Goal: Task Accomplishment & Management: Manage account settings

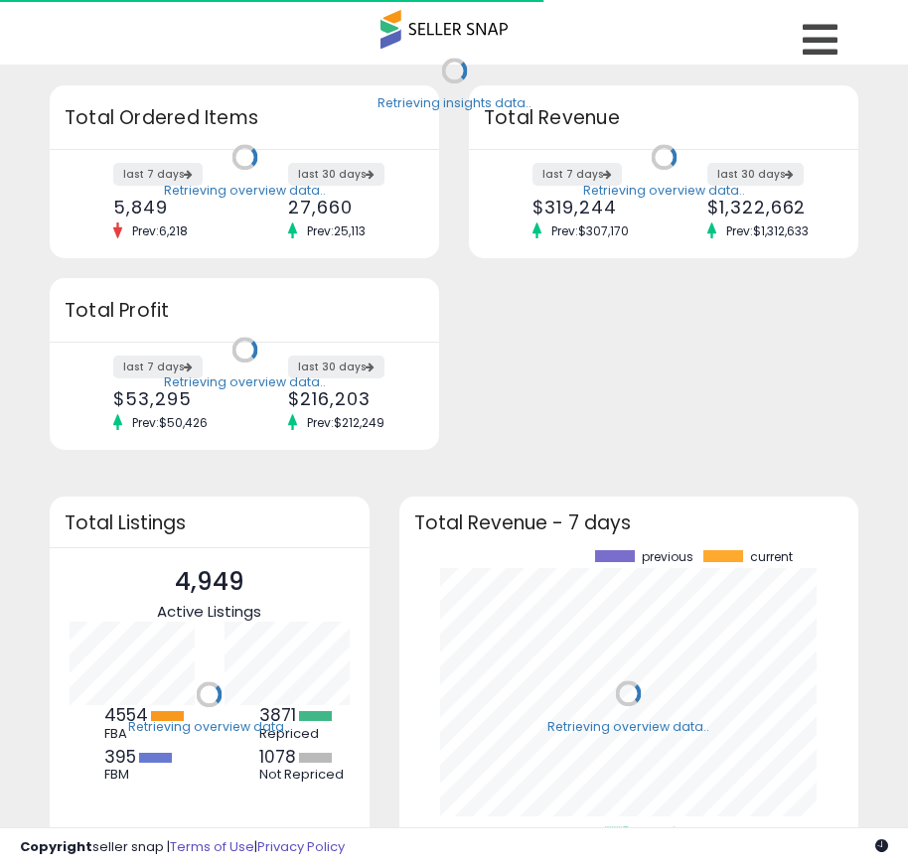
scroll to position [276, 420]
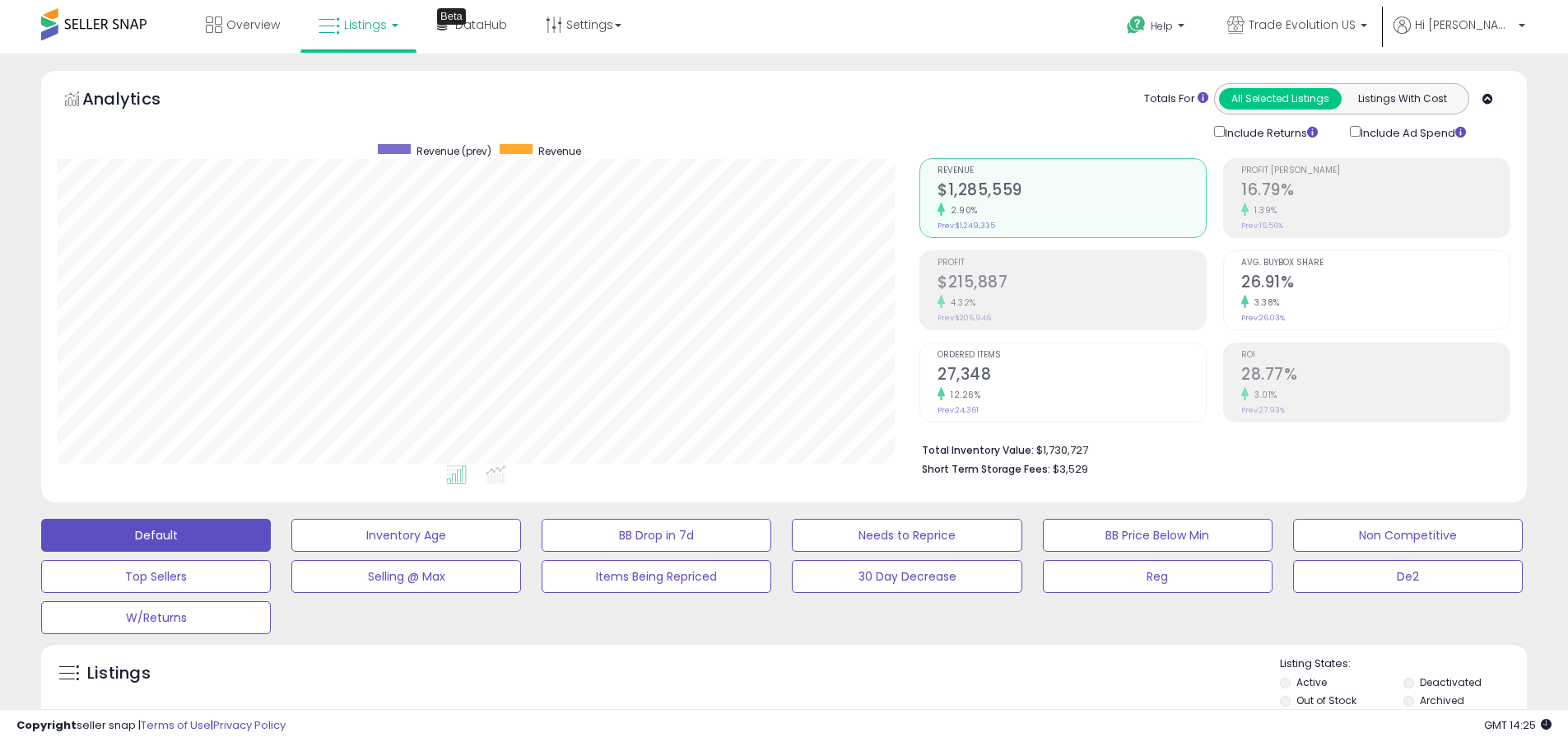
scroll to position [337, 862]
click at [764, 681] on label "Deactivated" at bounding box center [1450, 681] width 61 height 14
click at [764, 700] on label "Archived" at bounding box center [1442, 700] width 45 height 14
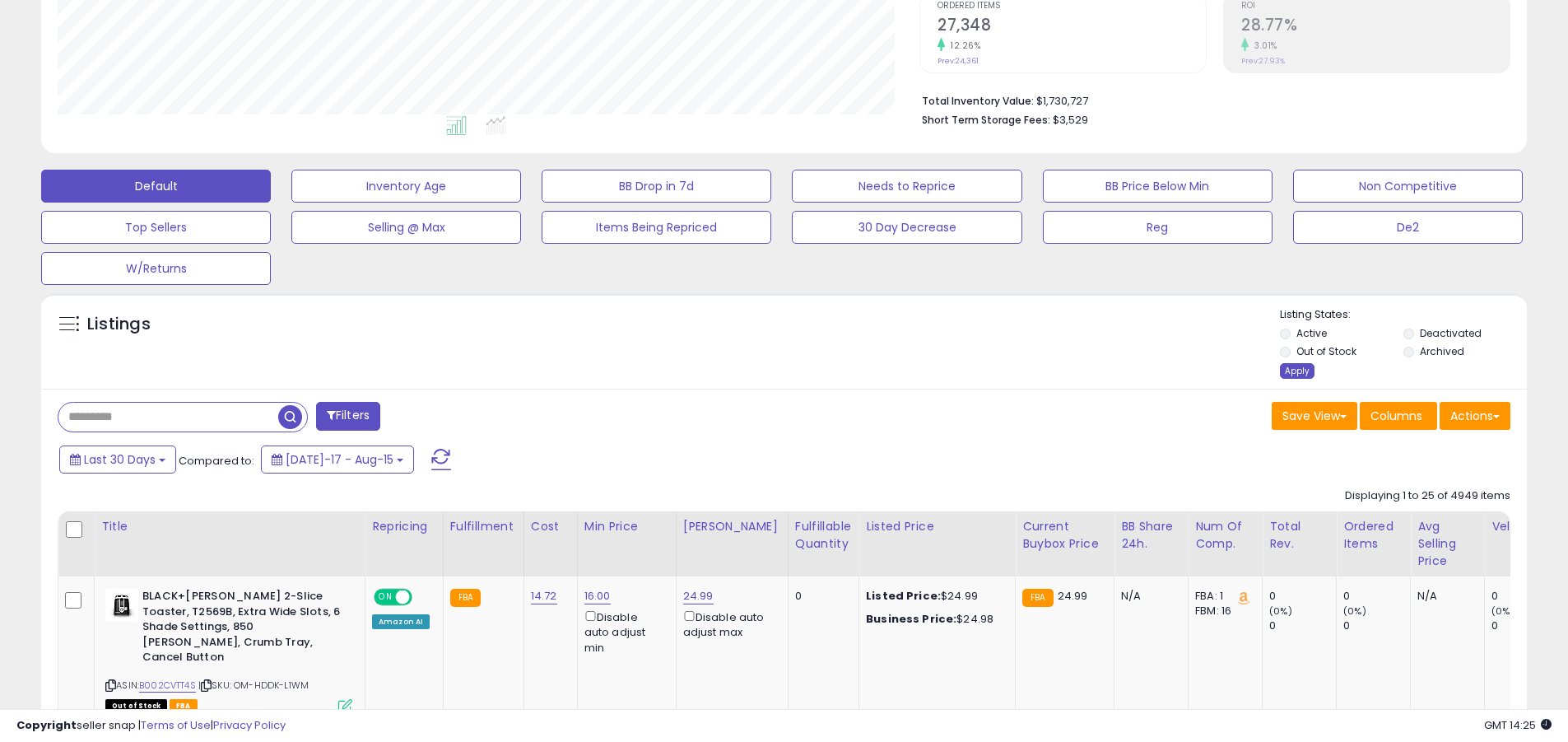
click at [764, 371] on div "Apply" at bounding box center [1297, 371] width 35 height 16
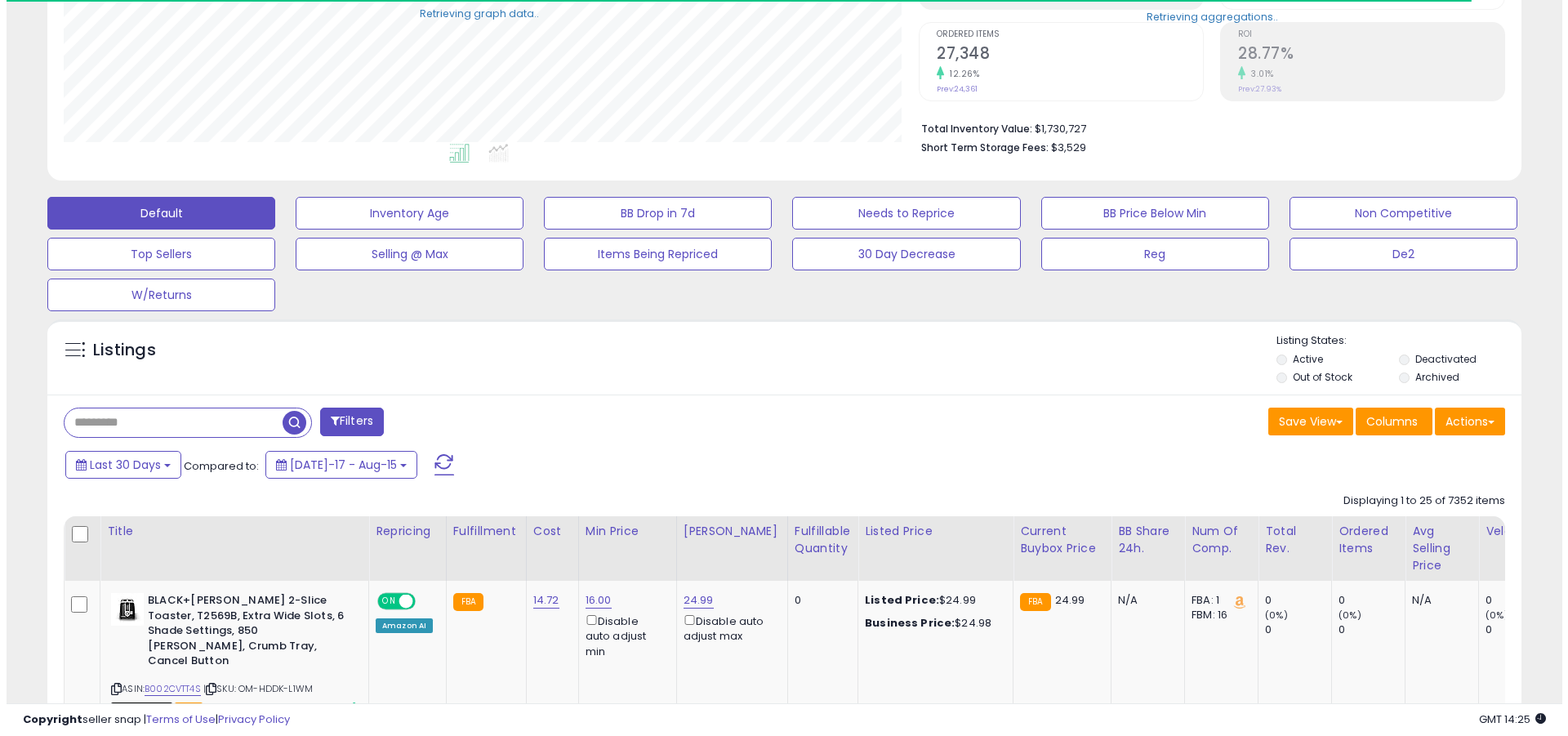
scroll to position [816416, 815784]
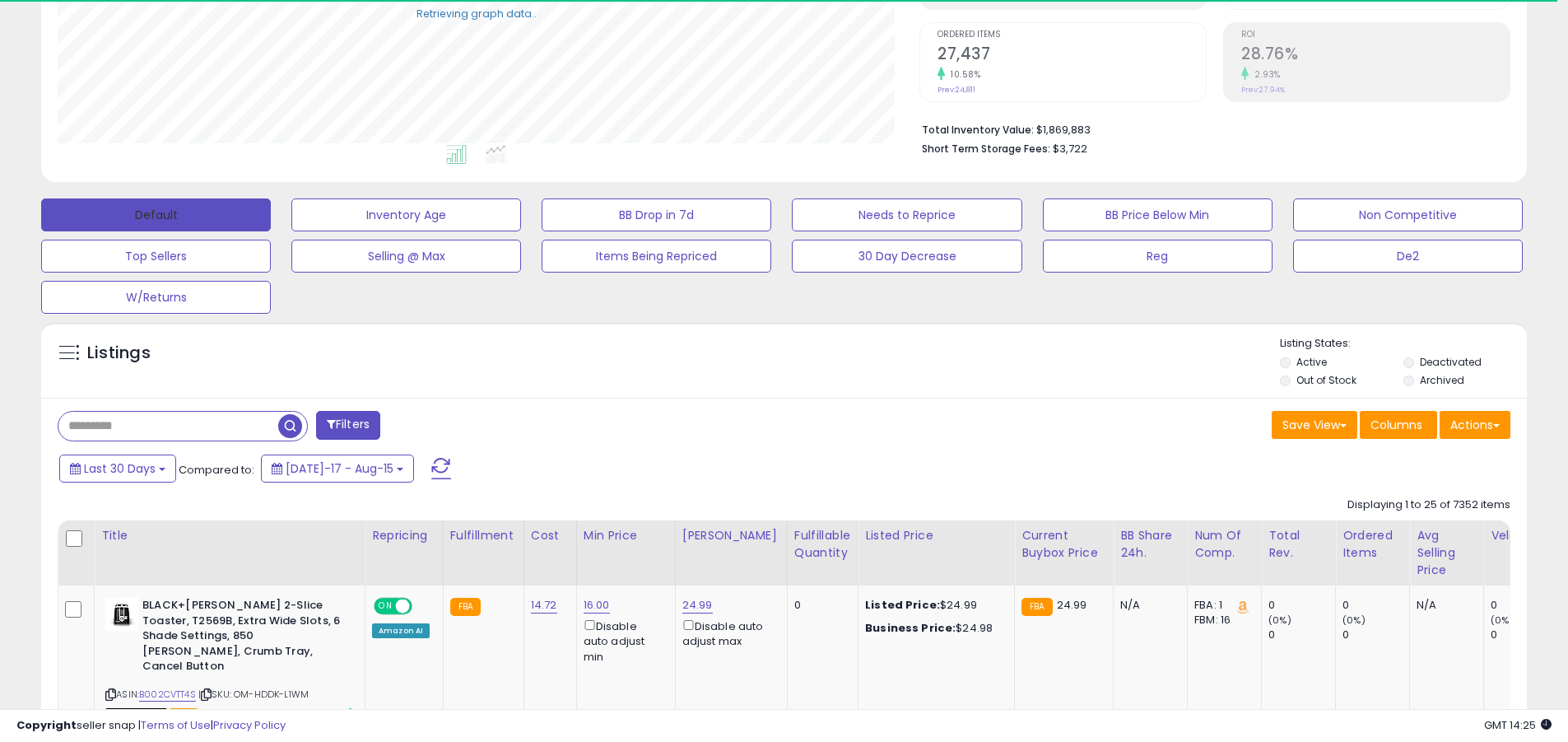
click at [156, 214] on button "Default" at bounding box center [156, 215] width 230 height 33
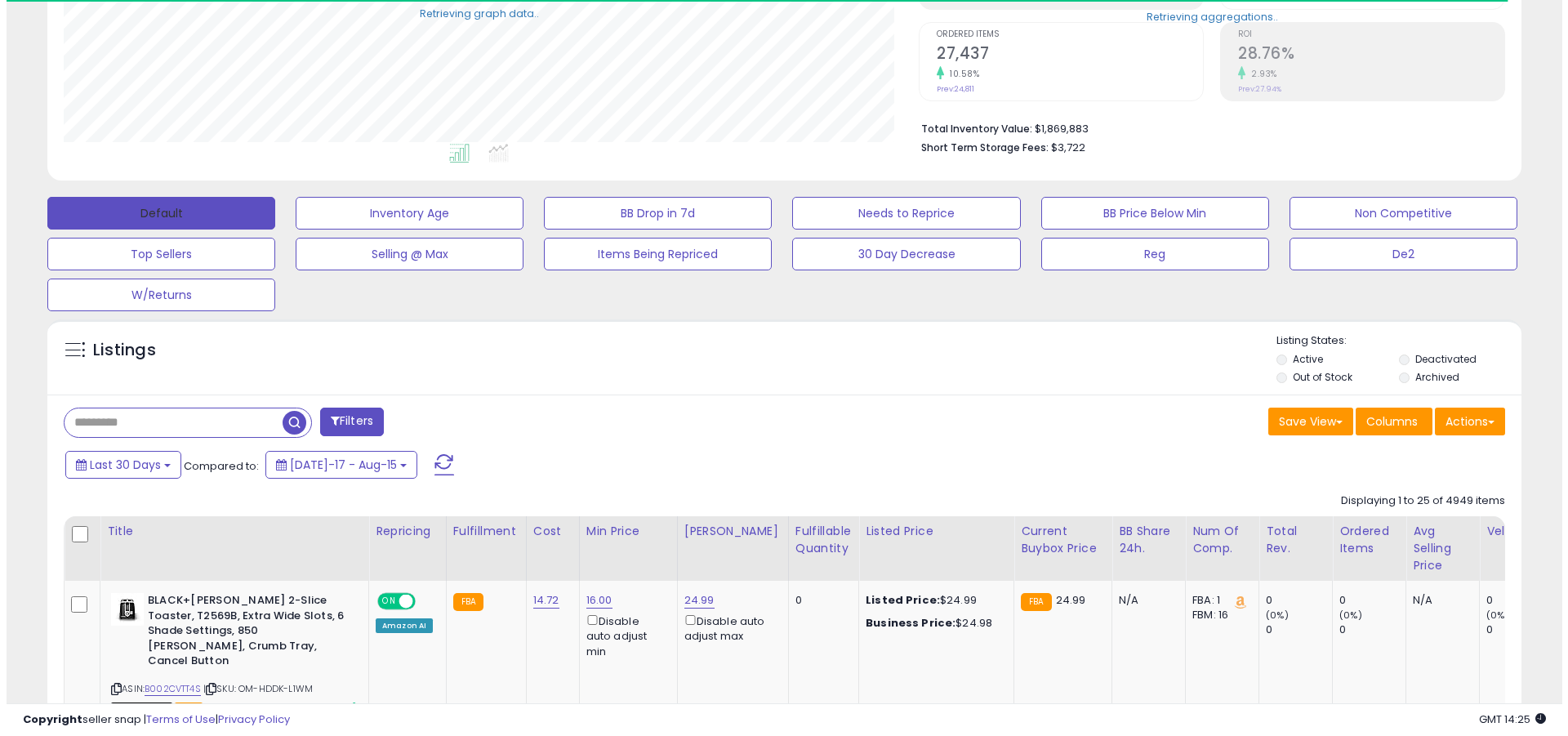
scroll to position [335, 855]
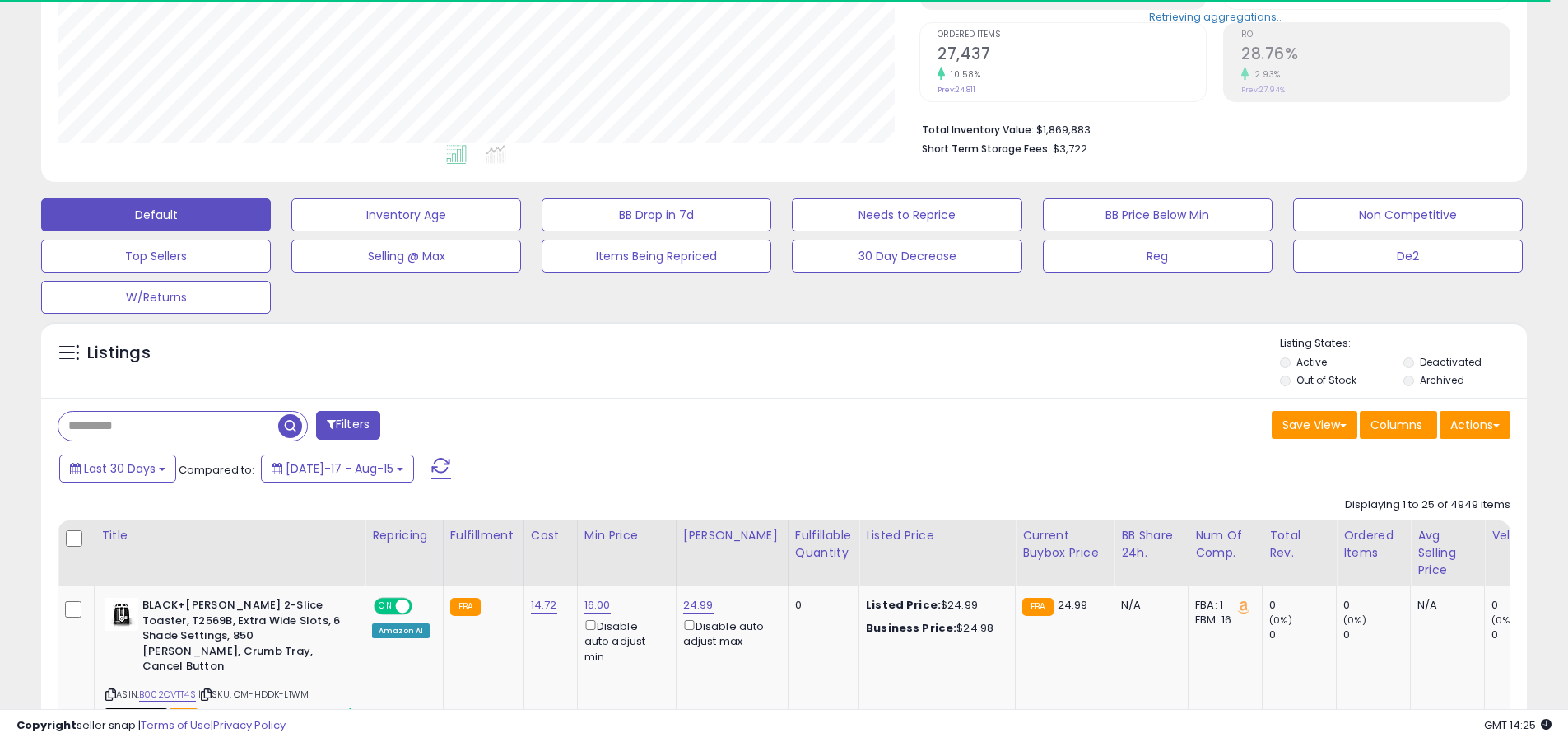
click at [431, 458] on span at bounding box center [441, 468] width 20 height 22
click at [168, 425] on input "text" at bounding box center [168, 426] width 220 height 29
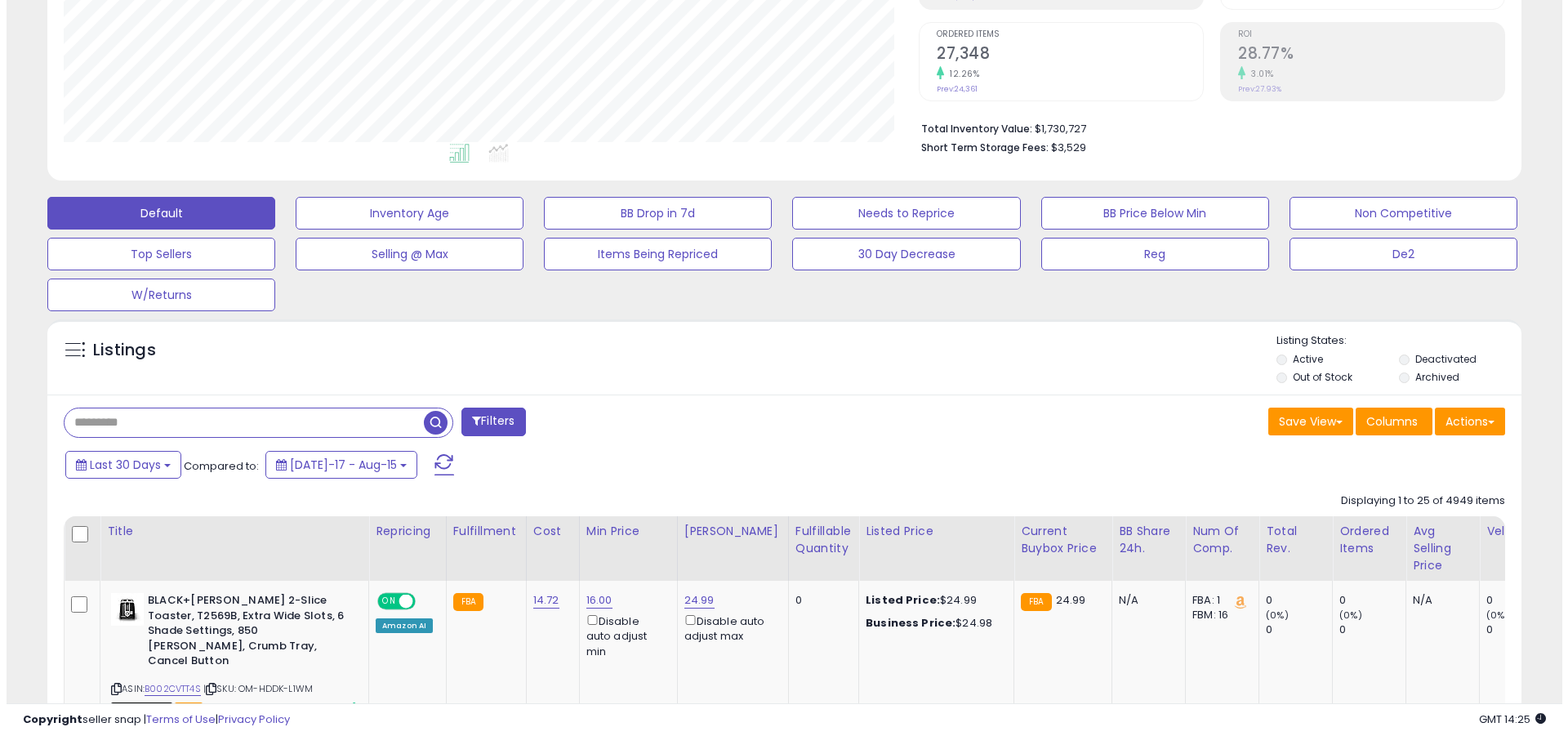
scroll to position [335, 855]
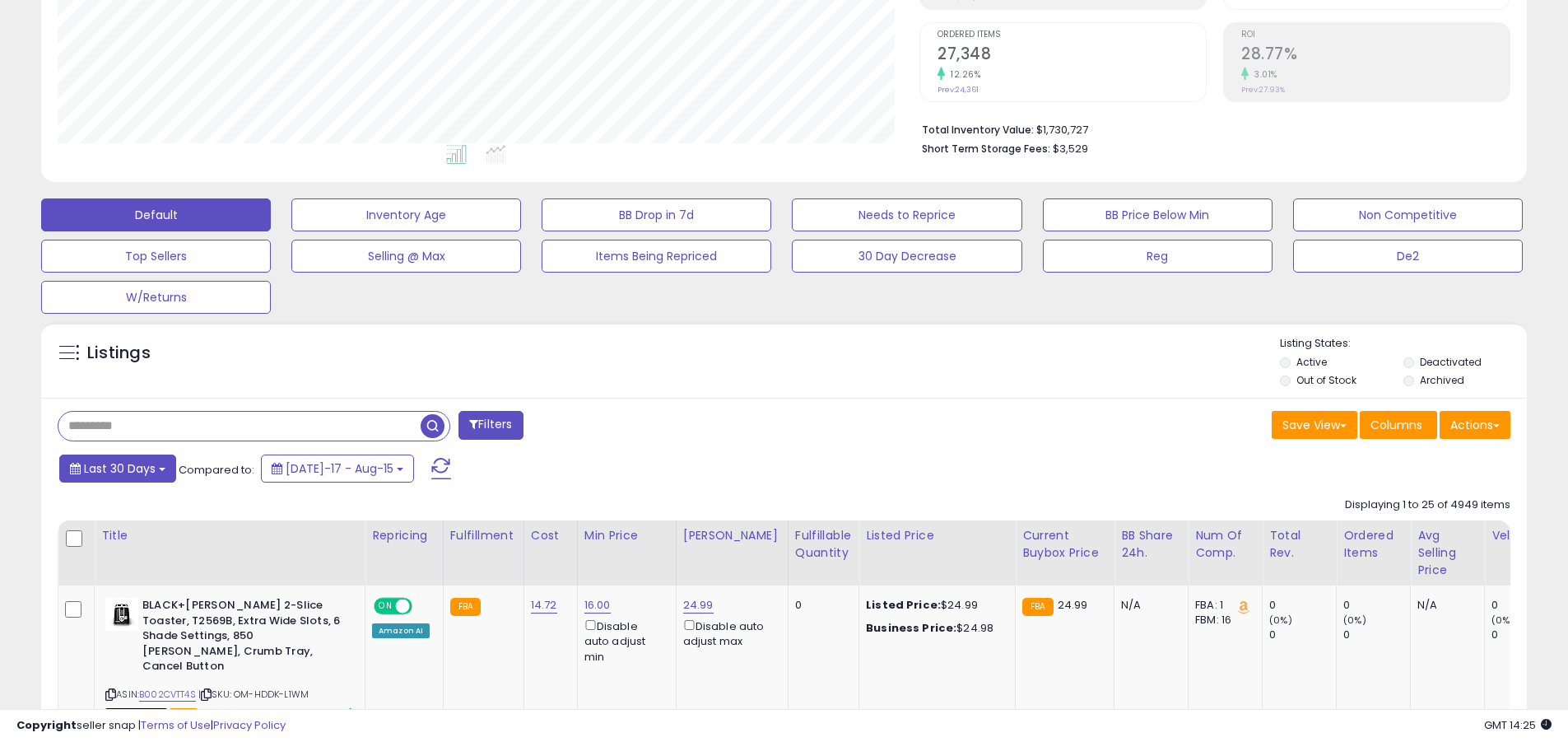
click at [117, 468] on span "Last 30 Days" at bounding box center [119, 468] width 71 height 17
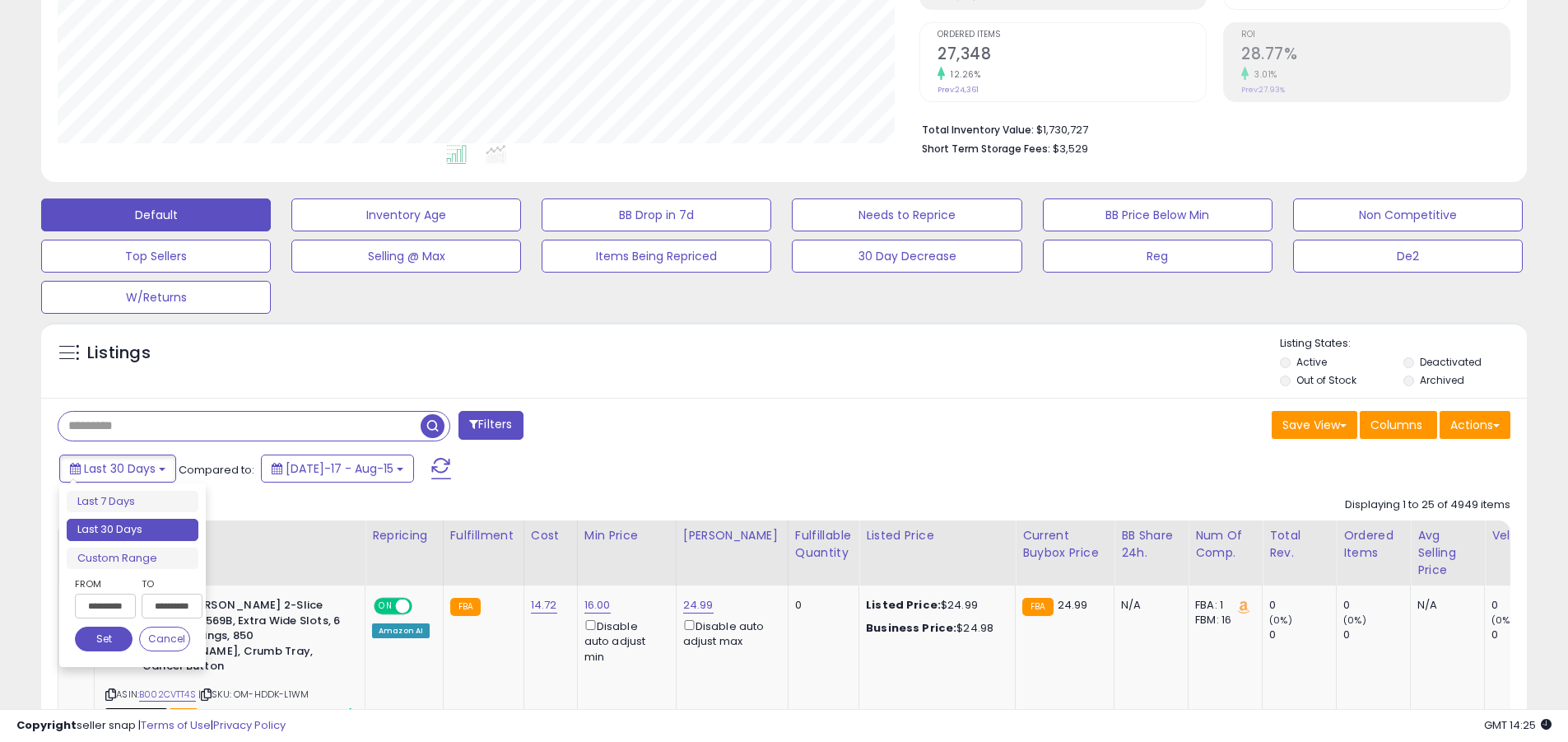
click at [133, 530] on li "Last 30 Days" at bounding box center [132, 530] width 132 height 22
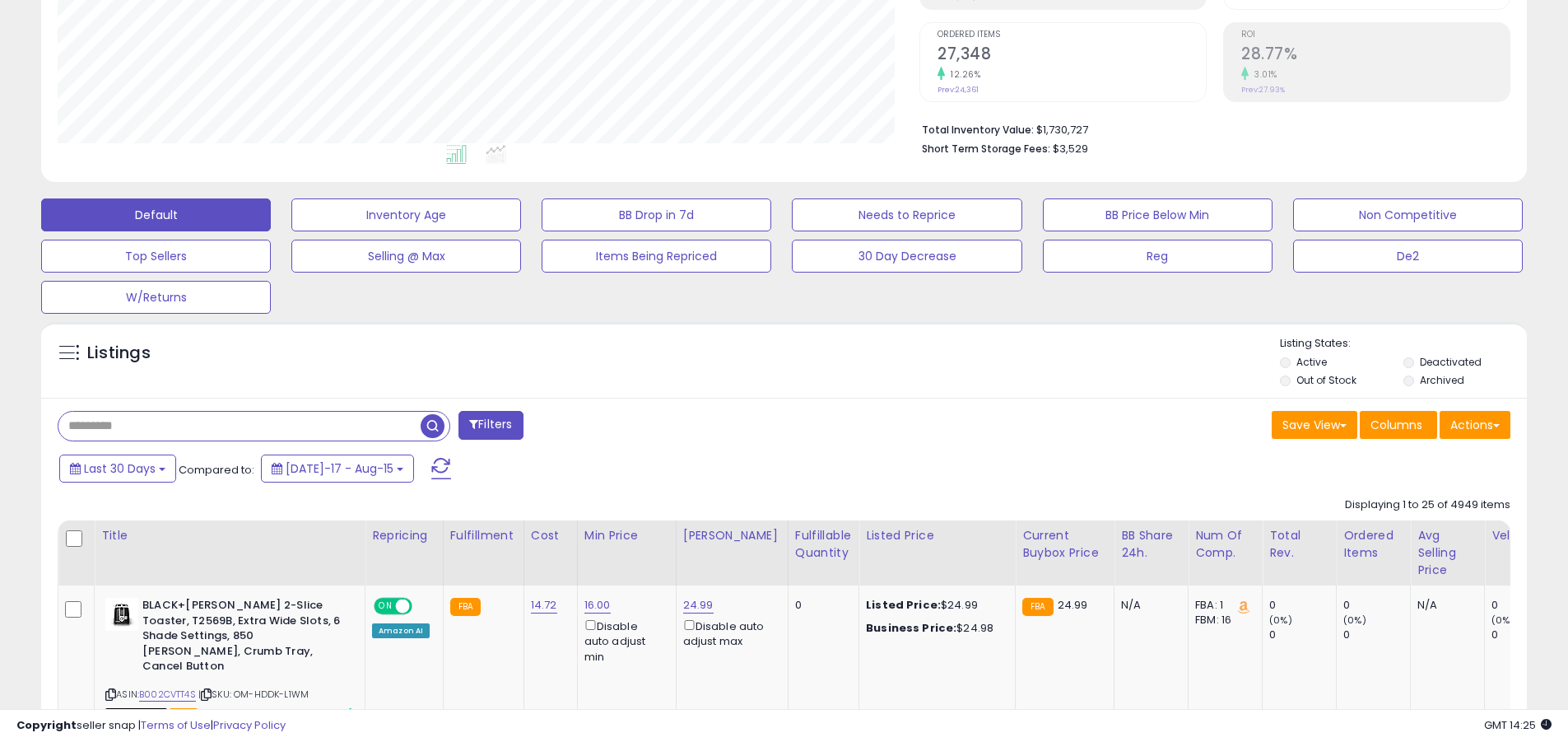
click at [240, 425] on input "text" at bounding box center [240, 426] width 362 height 29
click at [434, 424] on span "button" at bounding box center [433, 426] width 24 height 24
click at [764, 424] on button "Actions" at bounding box center [1474, 425] width 70 height 28
click at [0, 0] on link "Export All Columns" at bounding box center [0, 0] width 0 height 0
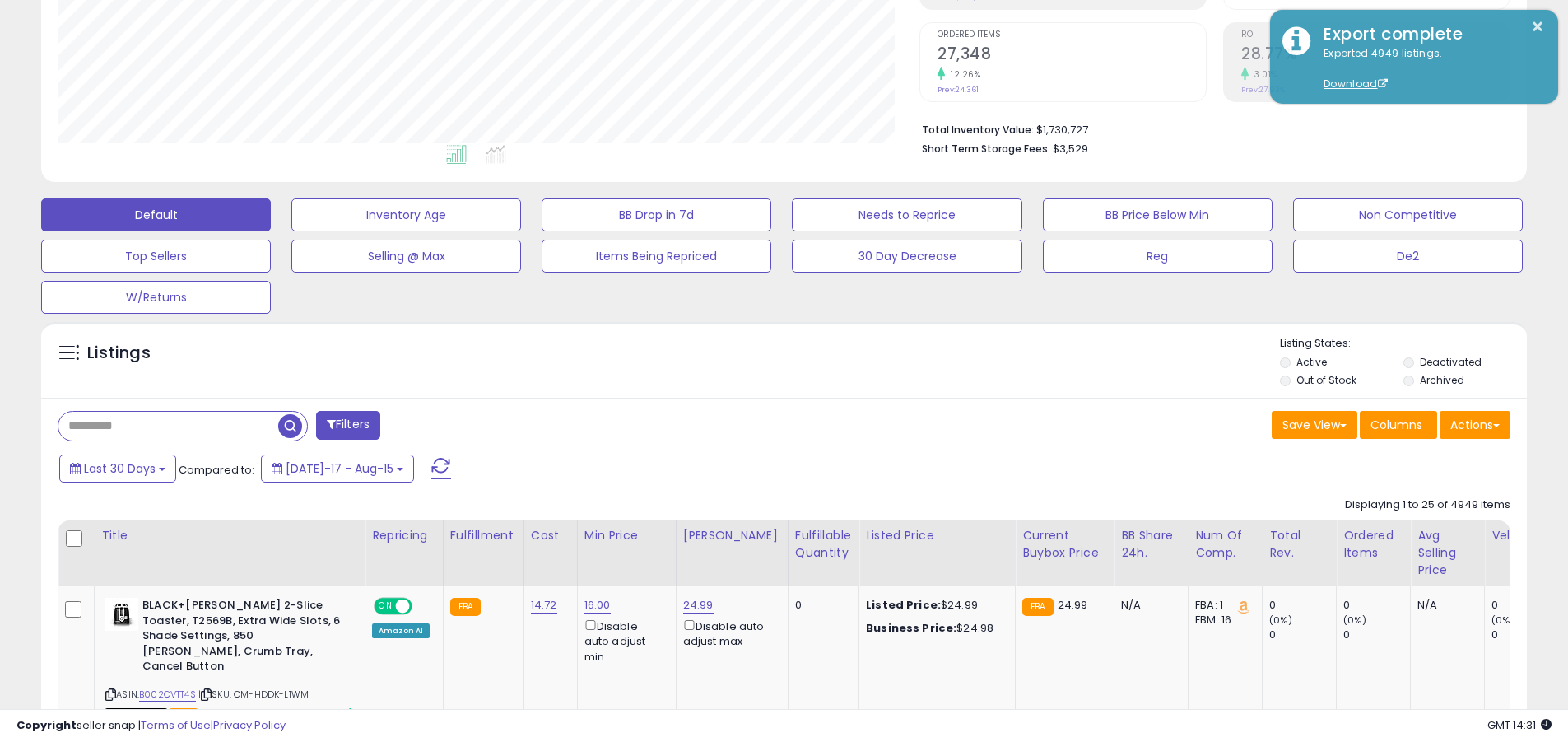
click at [652, 422] on html "Unable to login Retrieving listings data.. has not yet accepted the Terms of Us…" at bounding box center [784, 51] width 1568 height 742
